Goal: Communication & Community: Participate in discussion

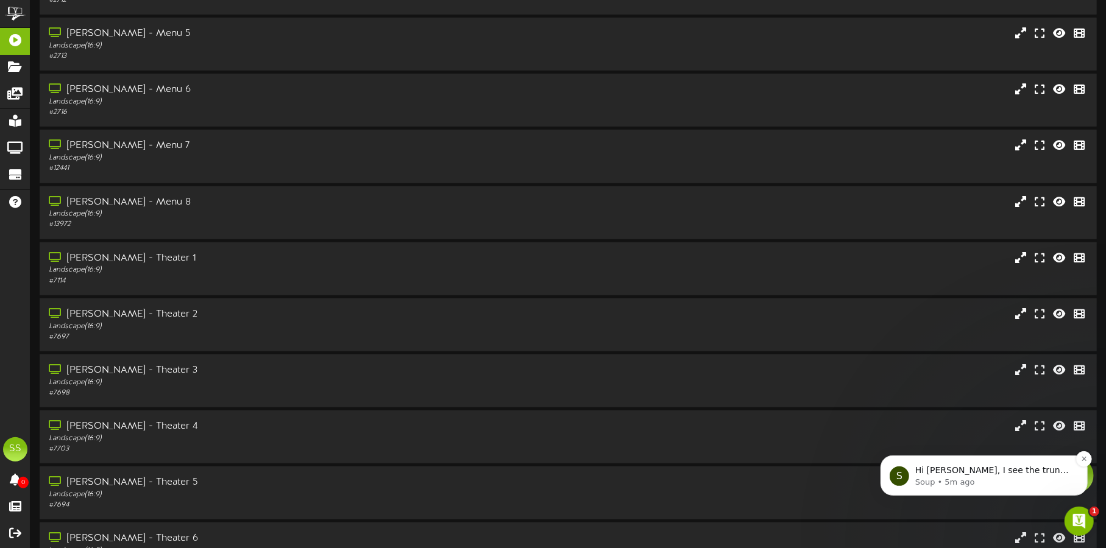
click at [1005, 476] on p "Soup • 5m ago" at bounding box center [992, 481] width 157 height 11
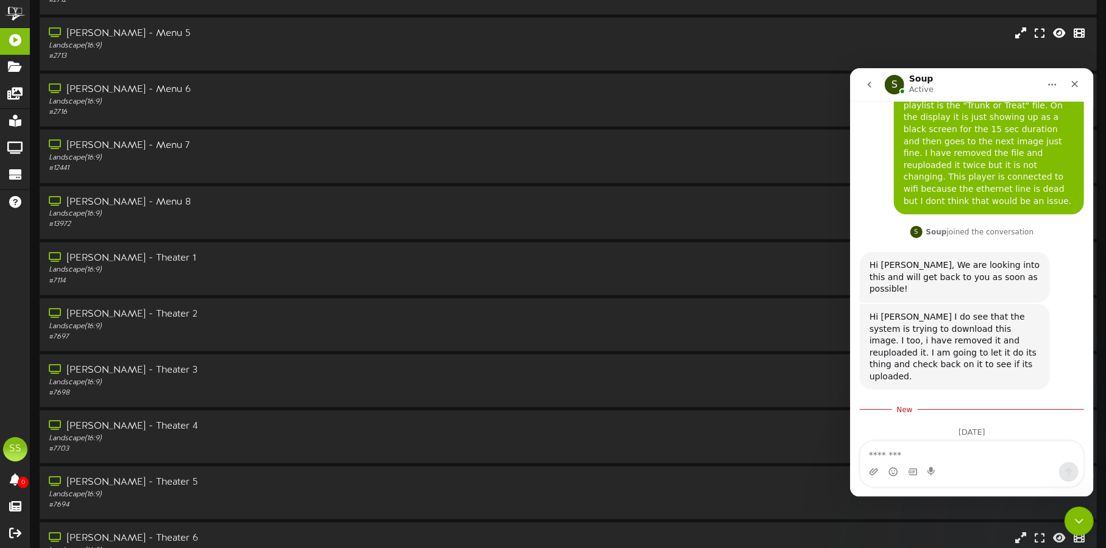
scroll to position [143, 0]
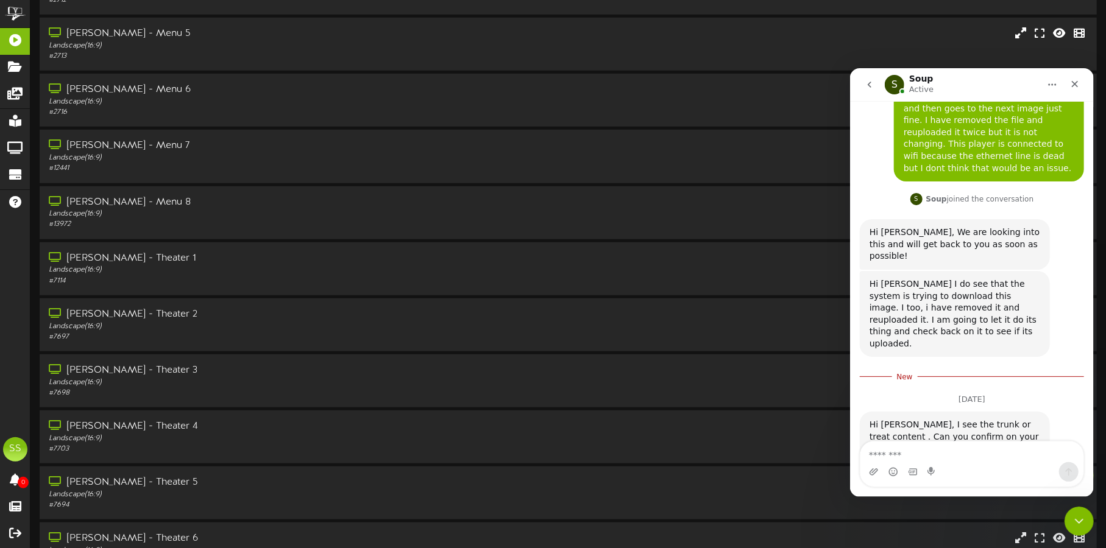
click at [966, 455] on textarea "Message…" at bounding box center [971, 451] width 223 height 21
type textarea "*"
type textarea "**********"
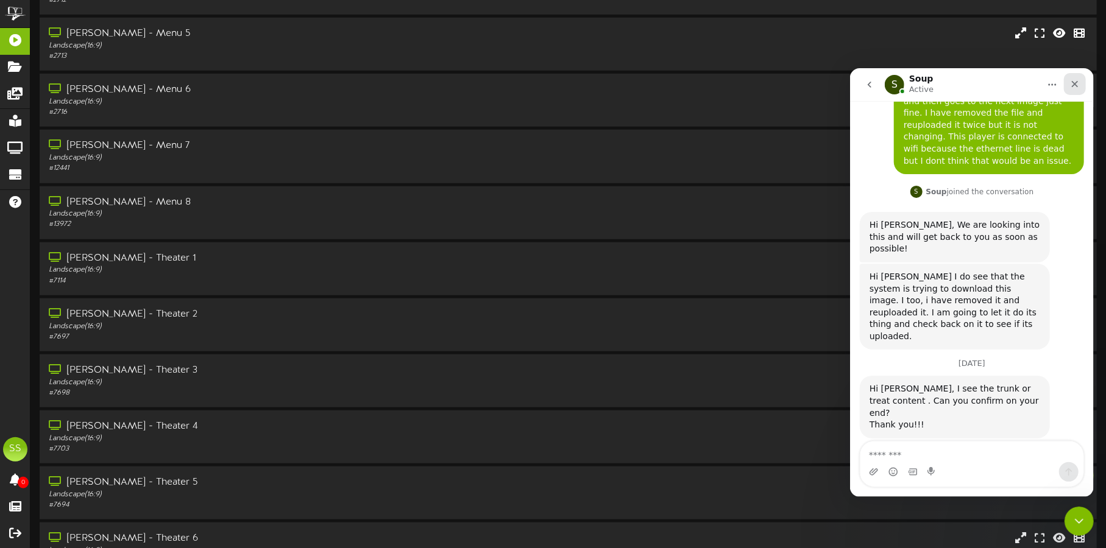
click at [1070, 87] on icon "Close" at bounding box center [1074, 84] width 10 height 10
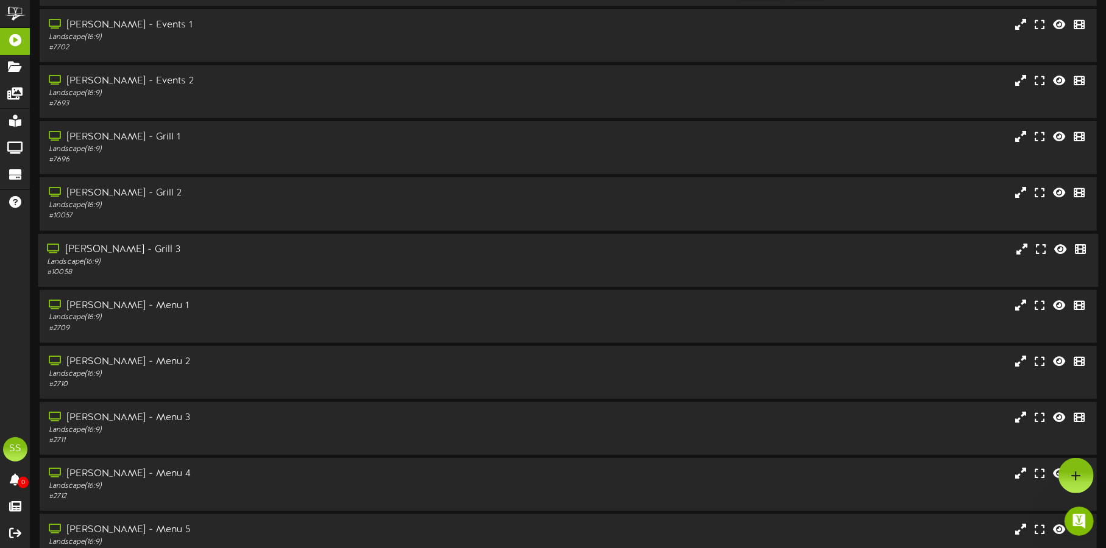
scroll to position [0, 0]
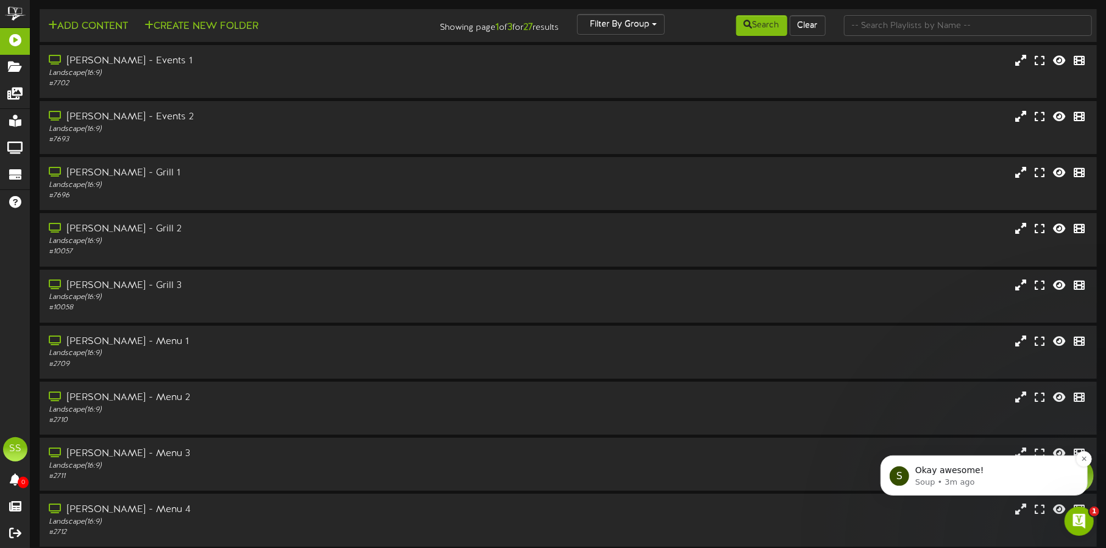
click at [997, 466] on p "Okay awesome!" at bounding box center [992, 470] width 157 height 12
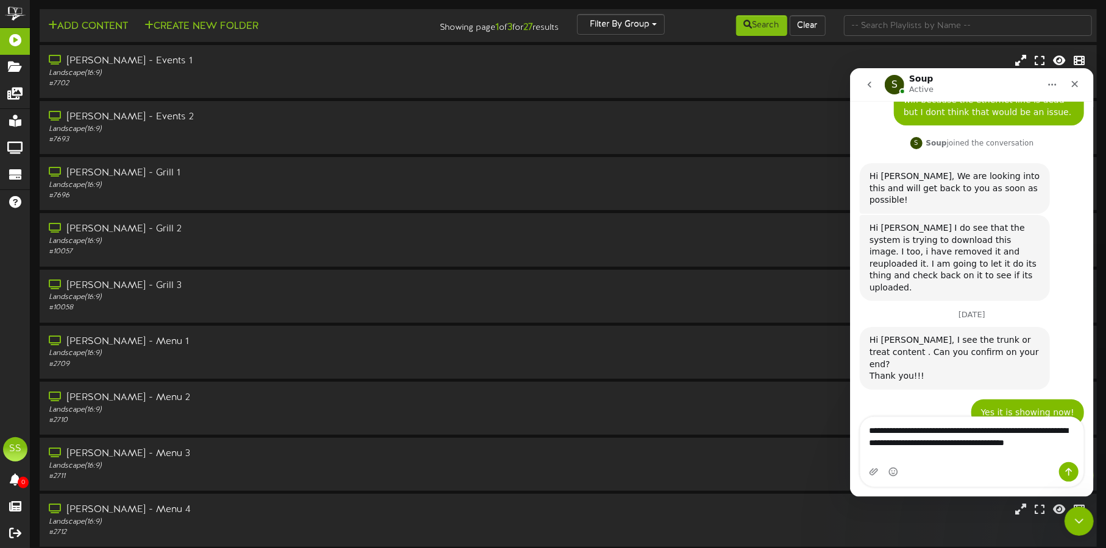
scroll to position [211, 0]
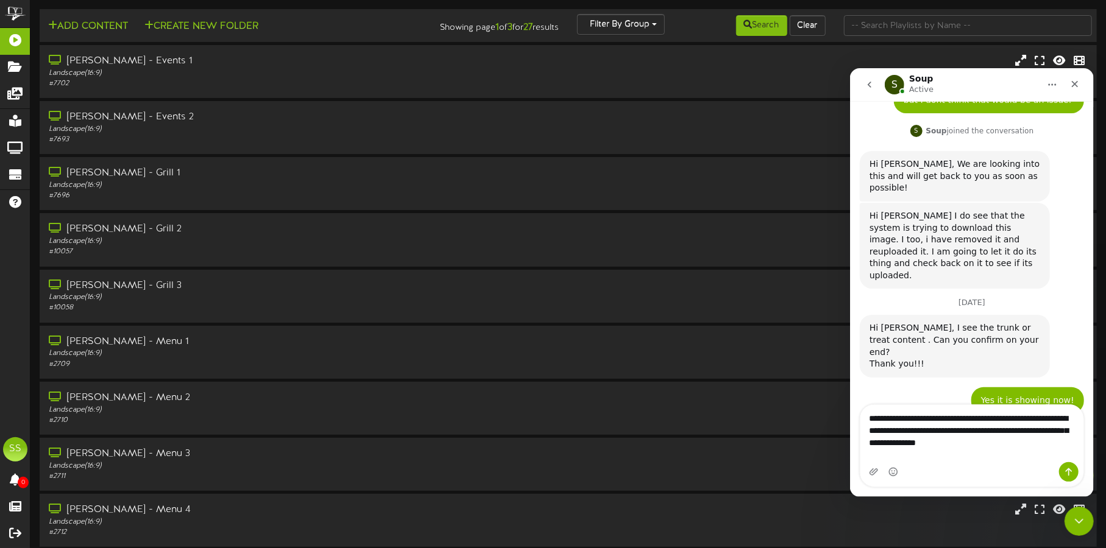
type textarea "**********"
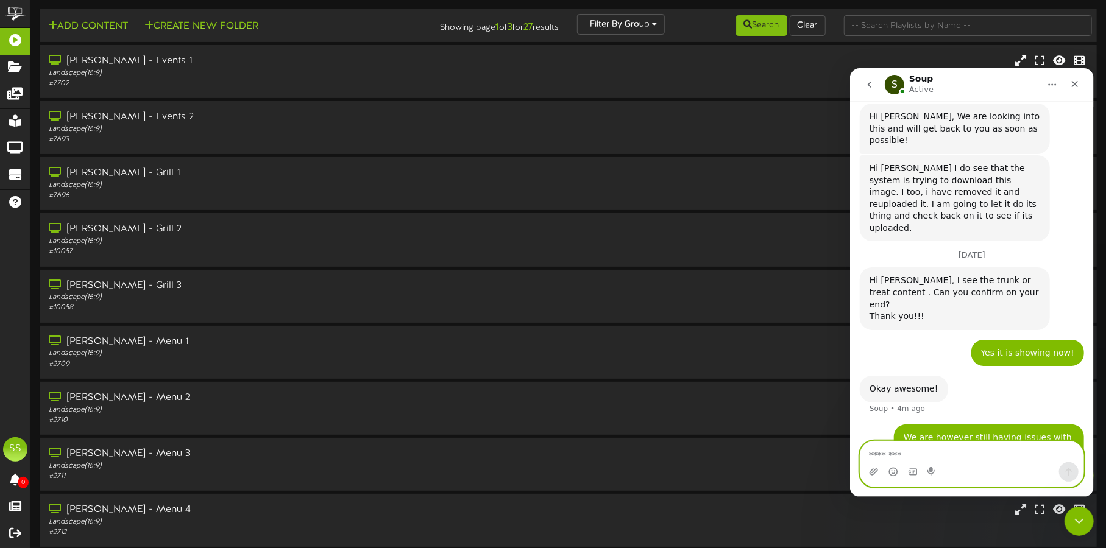
scroll to position [29, 0]
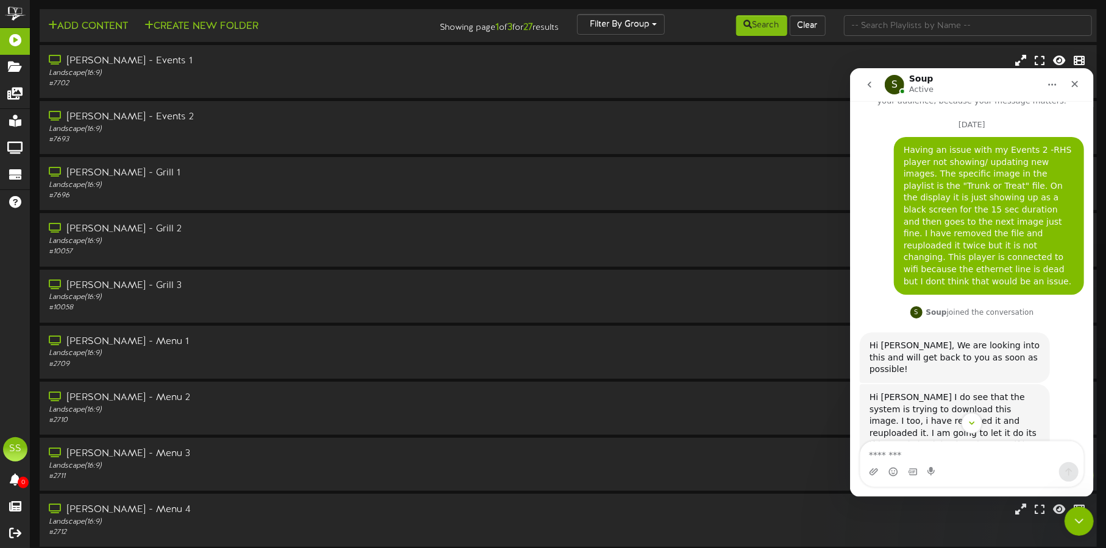
click at [869, 87] on icon "go back" at bounding box center [869, 84] width 10 height 10
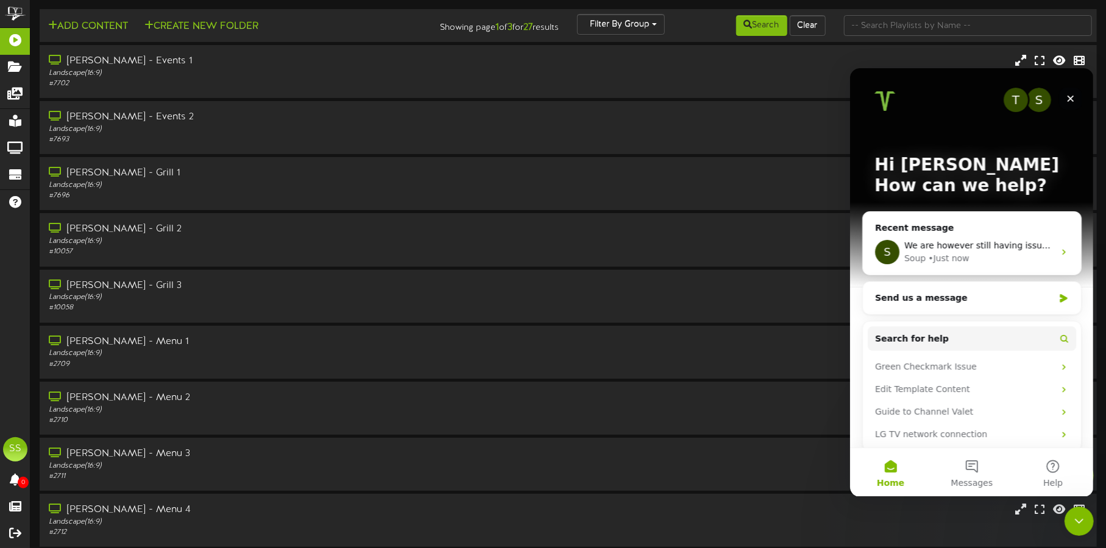
click at [1072, 89] on div "Close" at bounding box center [1070, 98] width 22 height 22
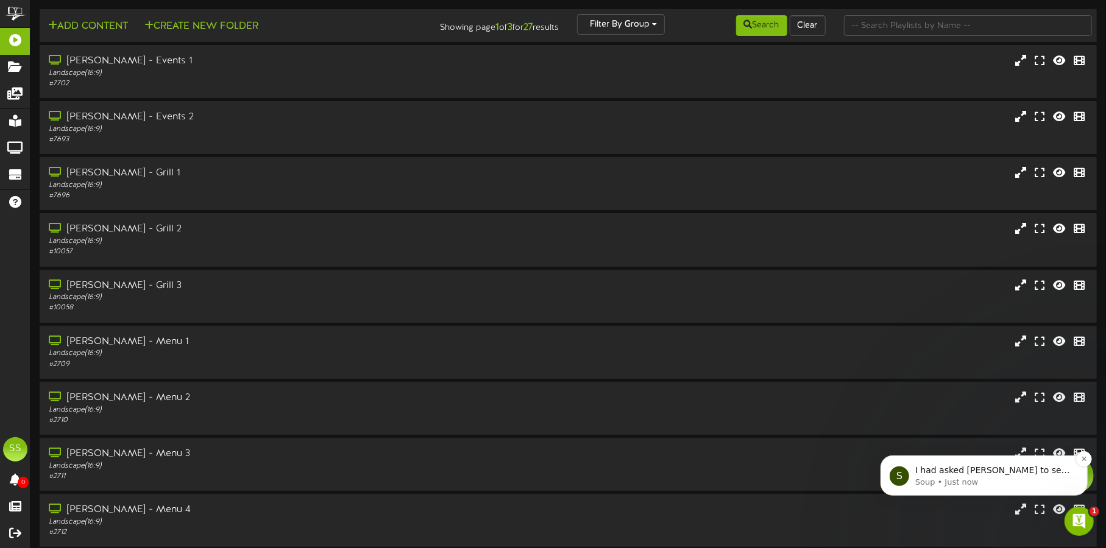
click at [985, 482] on p "Soup • Just now" at bounding box center [992, 481] width 157 height 11
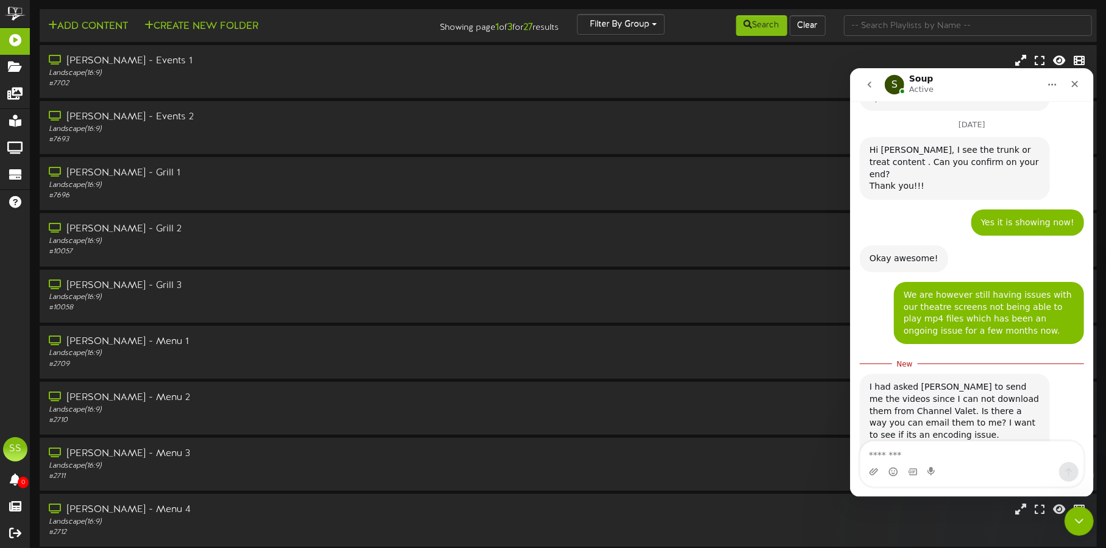
scroll to position [398, 0]
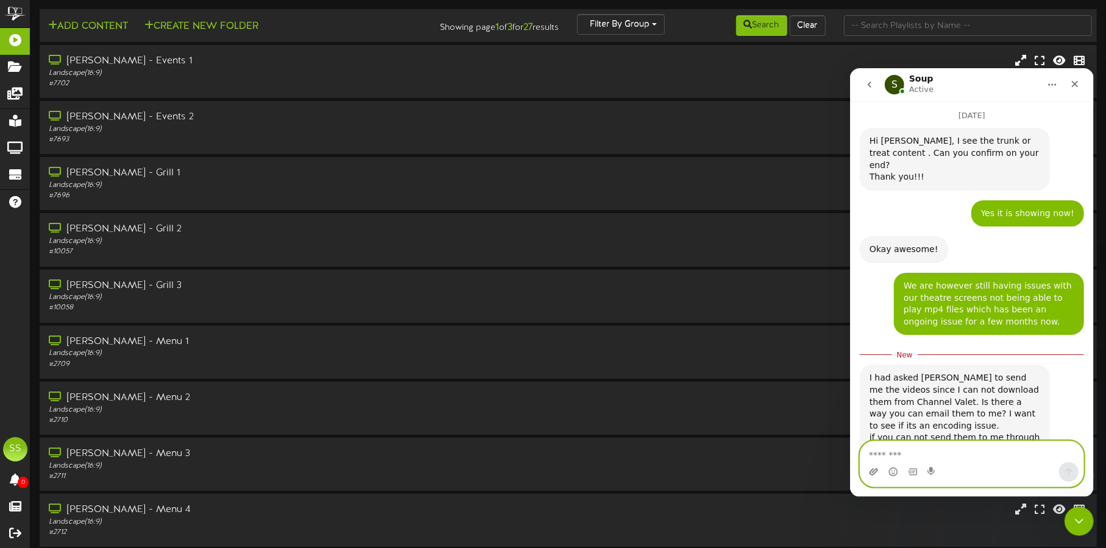
click at [874, 474] on icon "Upload attachment" at bounding box center [873, 472] width 10 height 10
click at [899, 450] on textarea "Message…" at bounding box center [971, 451] width 223 height 21
click at [873, 468] on icon "Upload attachment" at bounding box center [873, 472] width 10 height 10
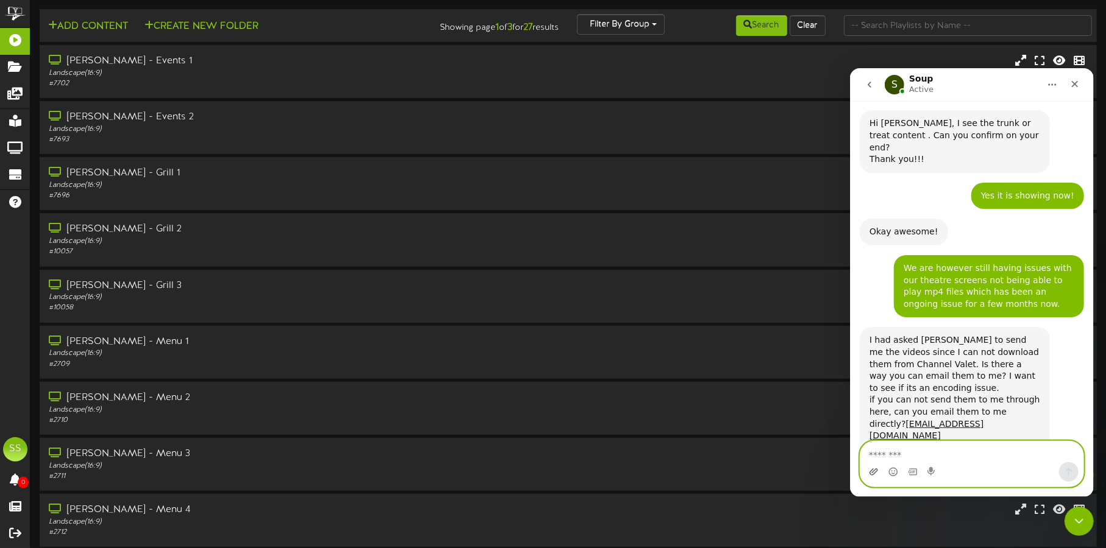
click at [874, 472] on icon "Upload attachment" at bounding box center [873, 471] width 9 height 7
click at [872, 471] on icon "Upload attachment" at bounding box center [873, 471] width 9 height 7
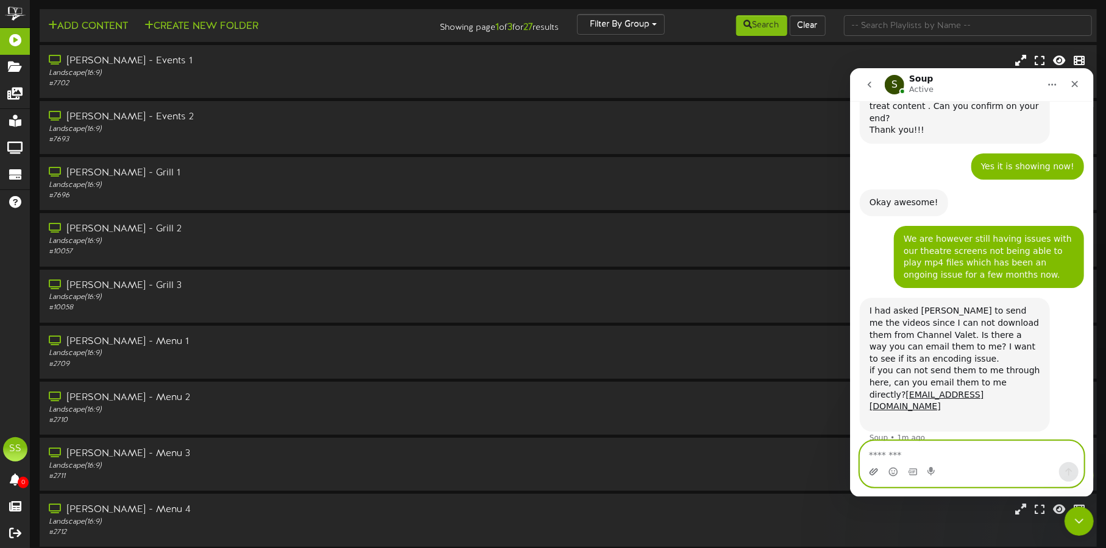
click at [868, 467] on icon "Upload attachment" at bounding box center [873, 472] width 10 height 10
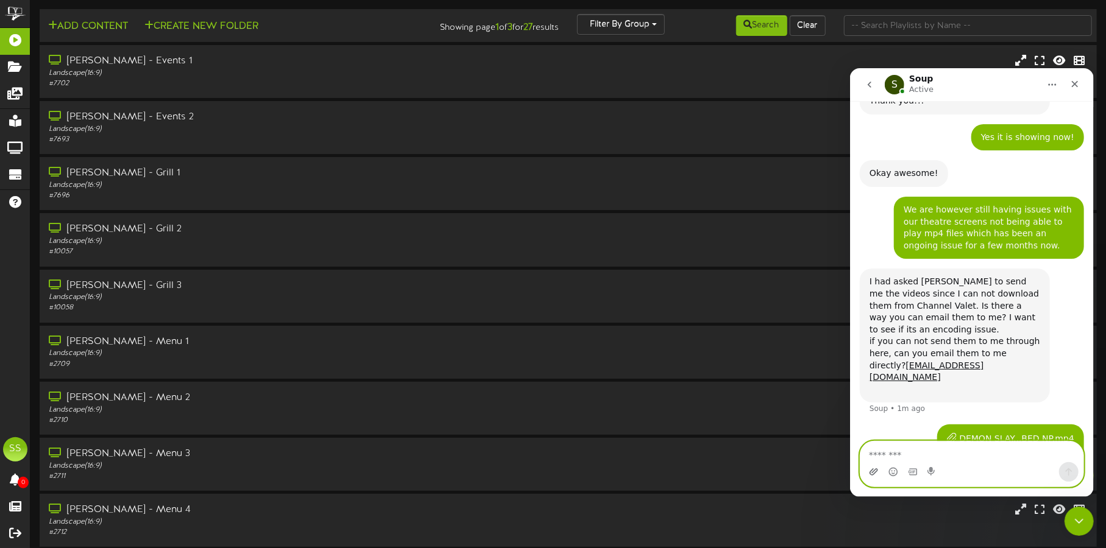
click at [868, 470] on icon "Upload attachment" at bounding box center [873, 472] width 10 height 10
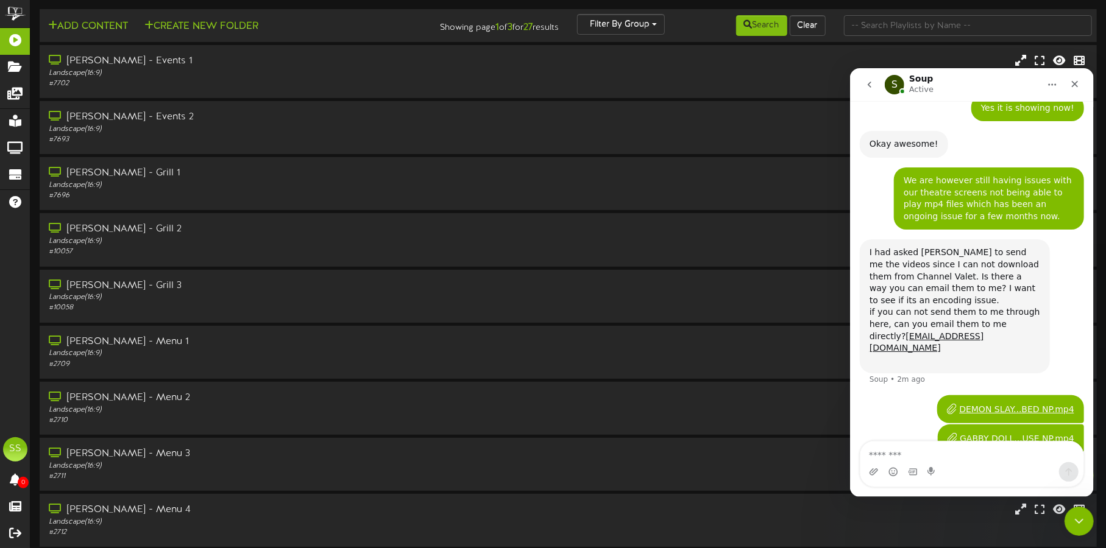
click at [1007, 403] on div "DEMON SLAY...BED NP.mp4" at bounding box center [1015, 409] width 115 height 13
click at [866, 88] on icon "go back" at bounding box center [869, 84] width 10 height 10
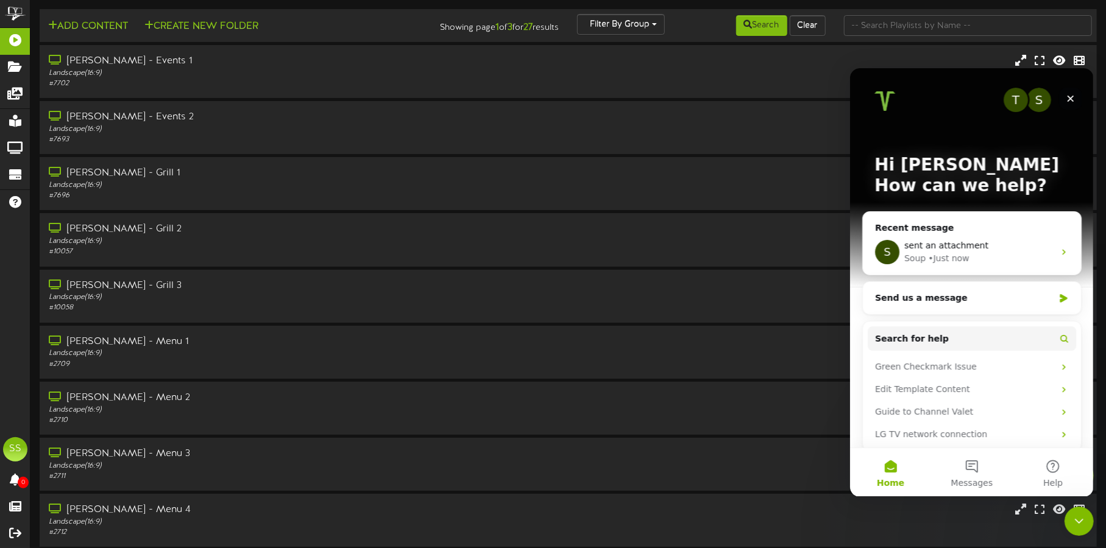
drag, startPoint x: 1067, startPoint y: 98, endPoint x: 1909, endPoint y: 166, distance: 845.3
click at [1067, 98] on icon "Close" at bounding box center [1070, 98] width 10 height 10
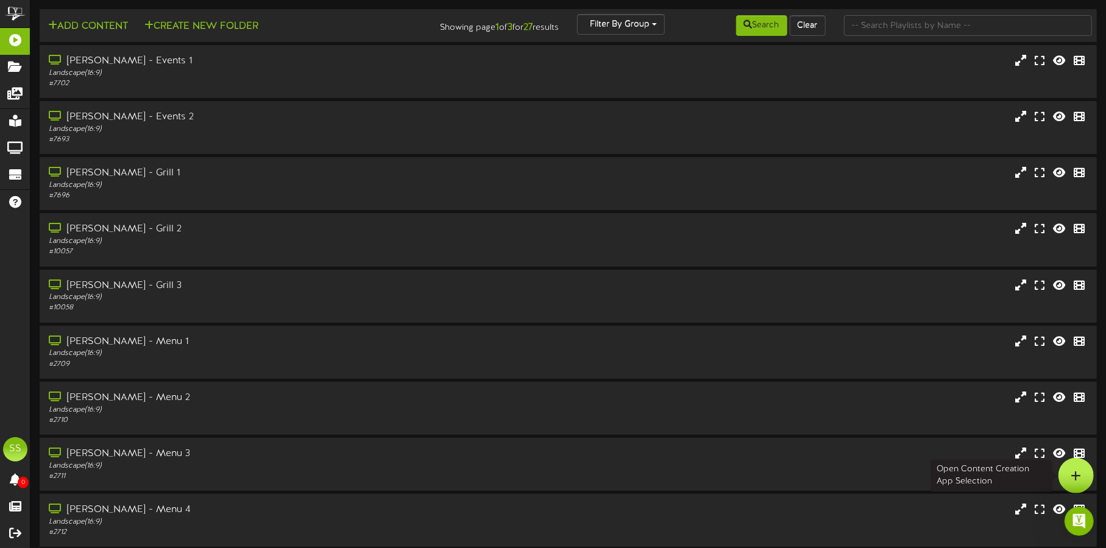
click at [1078, 473] on icon at bounding box center [1076, 475] width 10 height 11
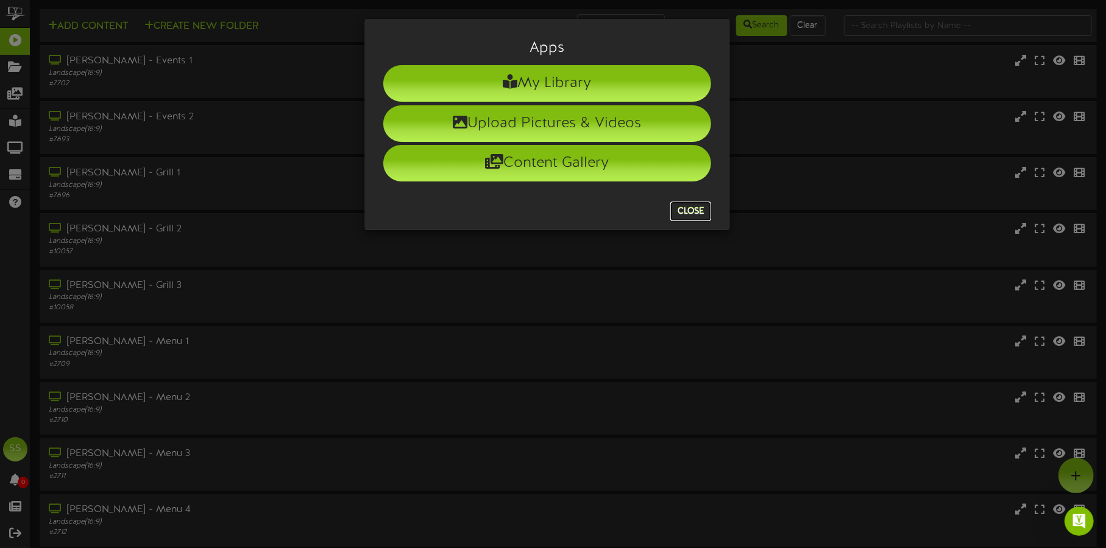
click at [686, 202] on button "Close" at bounding box center [690, 211] width 41 height 19
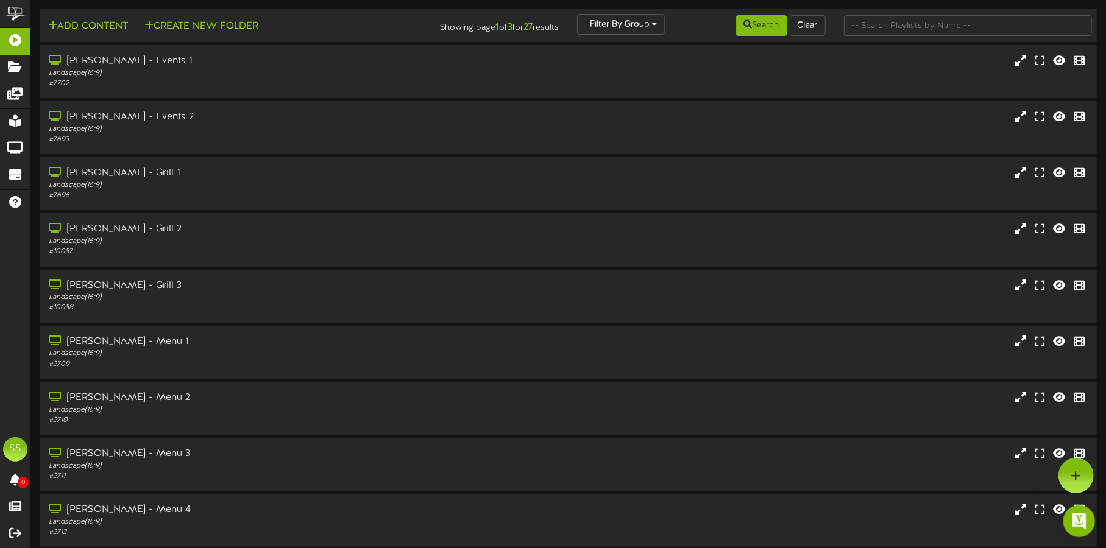
click at [1080, 518] on icon "Open Intercom Messenger" at bounding box center [1077, 520] width 20 height 20
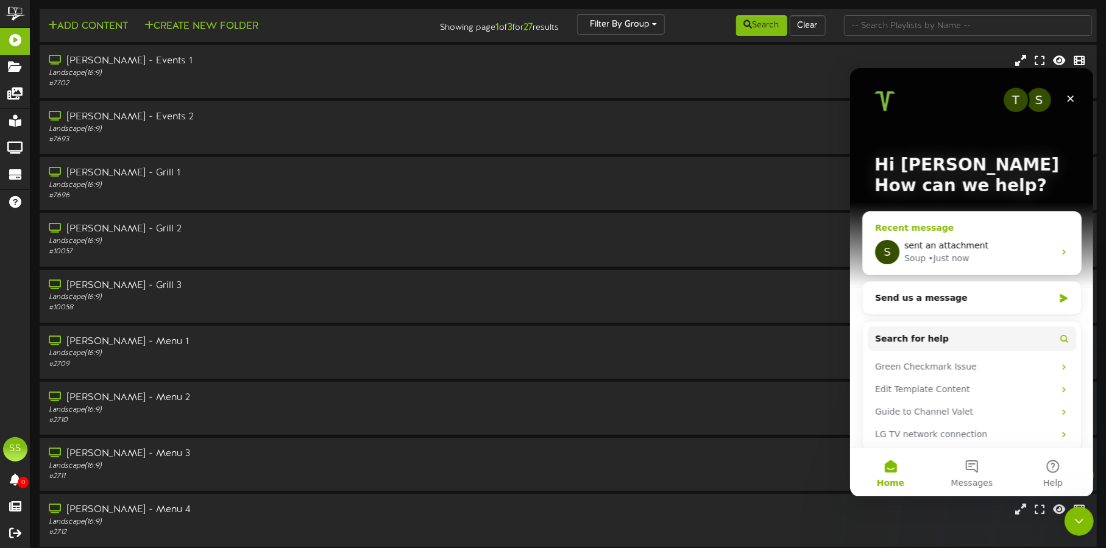
click at [1025, 241] on div "sent an attachment" at bounding box center [978, 245] width 150 height 13
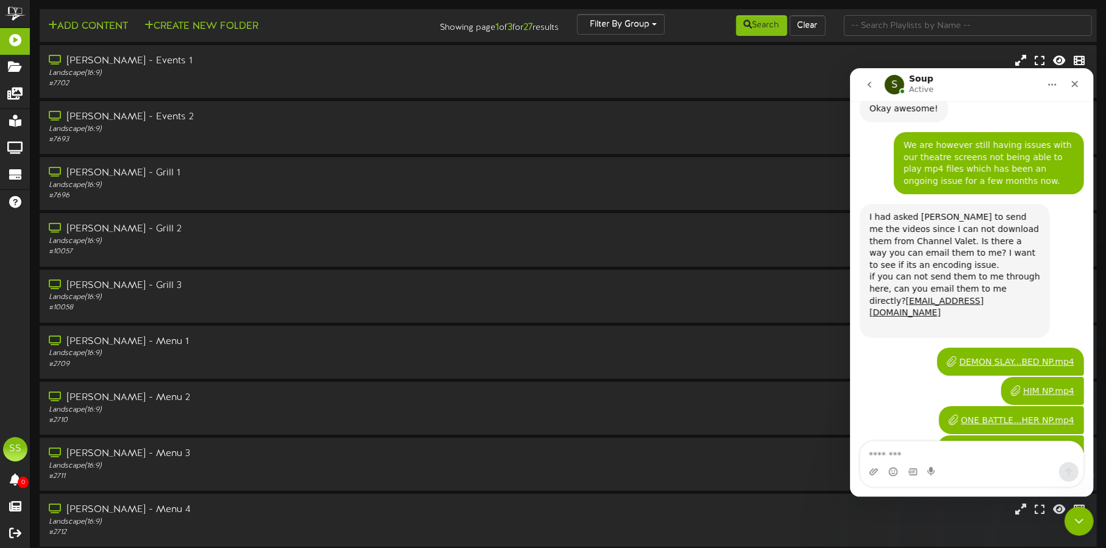
scroll to position [540, 0]
